Goal: Transaction & Acquisition: Obtain resource

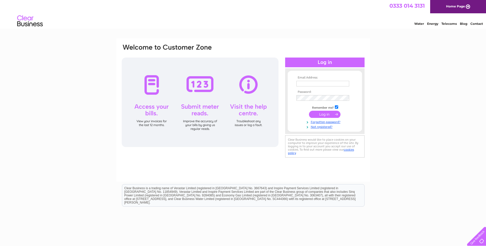
type input "eilidh.mackie@villagepharmacies.org"
click at [323, 114] on input "submit" at bounding box center [325, 114] width 32 height 7
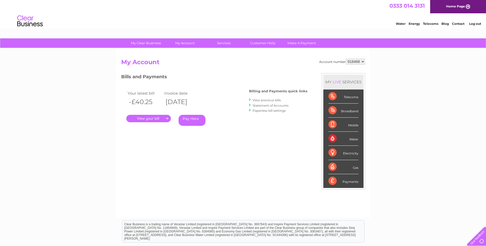
click at [363, 61] on select "918468" at bounding box center [355, 62] width 19 height 6
click at [472, 24] on link "Log out" at bounding box center [475, 24] width 12 height 4
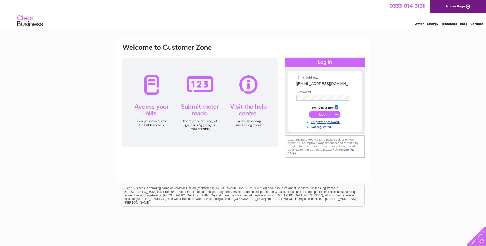
click at [349, 82] on input "eilidh.mackie@villagepharmacies.org" at bounding box center [322, 84] width 53 height 6
type input "horburyroadpharmacy@outlook.com"
click at [326, 115] on input "submit" at bounding box center [325, 114] width 32 height 7
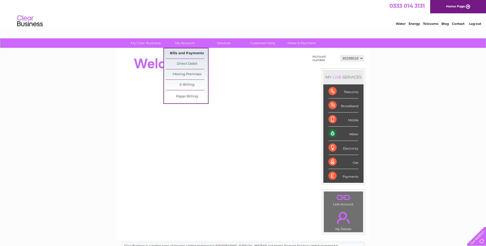
click at [184, 51] on link "Bills and Payments" at bounding box center [187, 53] width 42 height 10
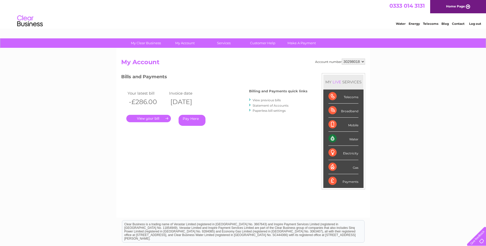
click at [150, 119] on link "." at bounding box center [148, 118] width 45 height 7
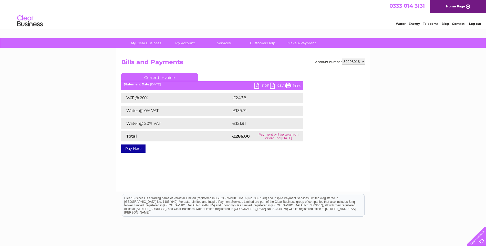
click at [261, 84] on link "PDF" at bounding box center [261, 86] width 15 height 7
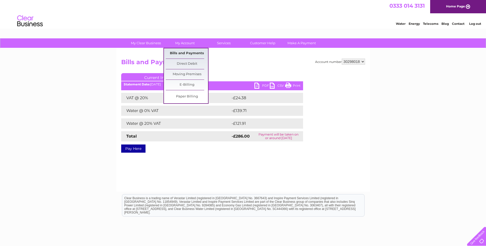
click at [184, 52] on link "Bills and Payments" at bounding box center [187, 53] width 42 height 10
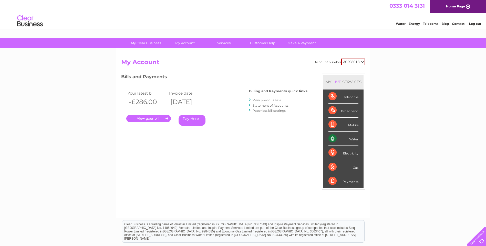
click at [261, 100] on link "View previous bills" at bounding box center [267, 100] width 28 height 4
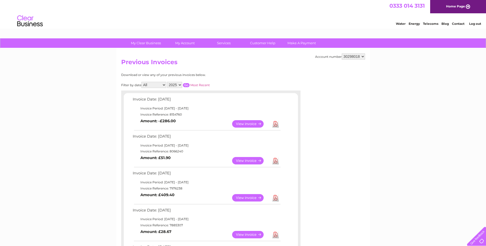
click at [249, 160] on link "View" at bounding box center [251, 160] width 38 height 7
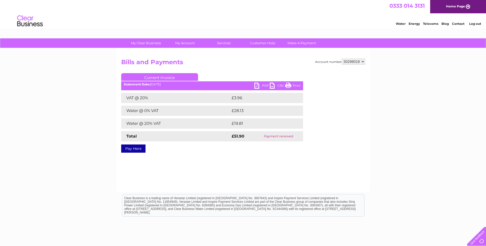
click at [260, 85] on link "PDF" at bounding box center [261, 86] width 15 height 7
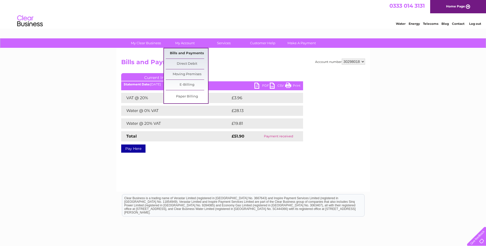
click at [186, 50] on link "Bills and Payments" at bounding box center [187, 53] width 42 height 10
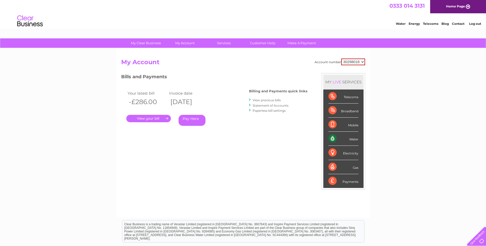
click at [142, 118] on link "." at bounding box center [148, 118] width 45 height 7
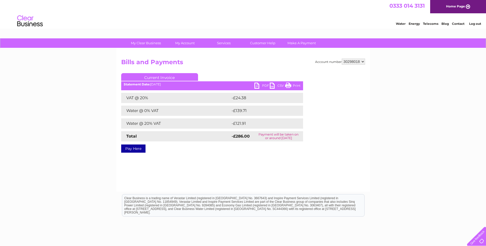
click at [260, 85] on link "PDF" at bounding box center [261, 86] width 15 height 7
click at [264, 85] on link "PDF" at bounding box center [261, 86] width 15 height 7
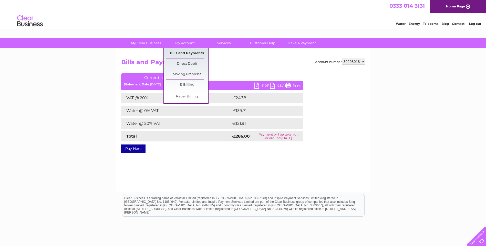
click at [180, 54] on link "Bills and Payments" at bounding box center [187, 53] width 42 height 10
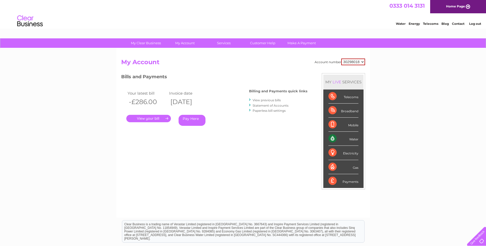
click at [262, 98] on link "View previous bills" at bounding box center [267, 100] width 28 height 4
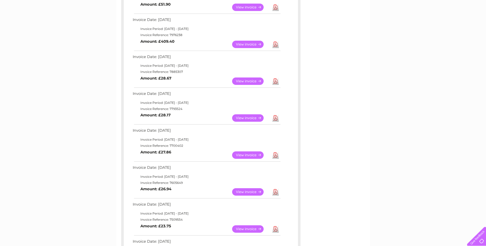
scroll to position [335, 0]
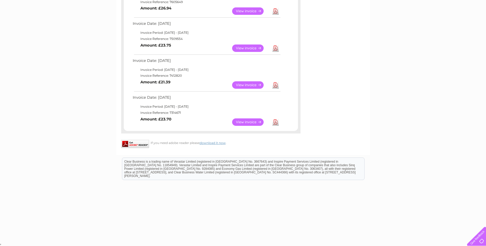
click at [246, 121] on link "View" at bounding box center [251, 122] width 38 height 7
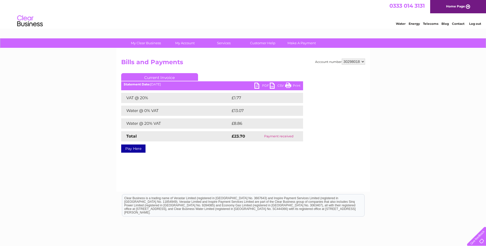
click at [260, 84] on link "PDF" at bounding box center [261, 86] width 15 height 7
